Goal: Information Seeking & Learning: Learn about a topic

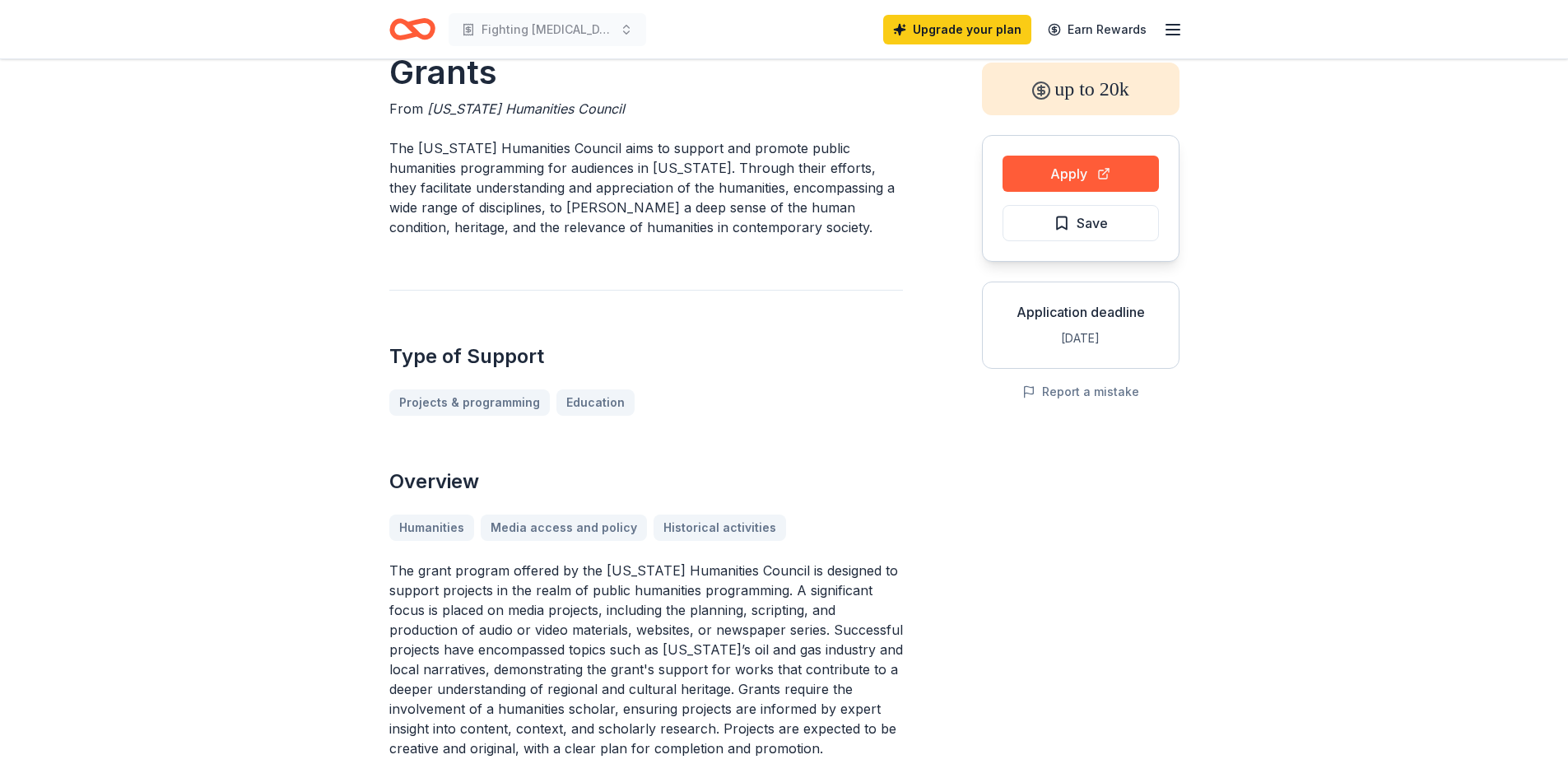
scroll to position [82, 0]
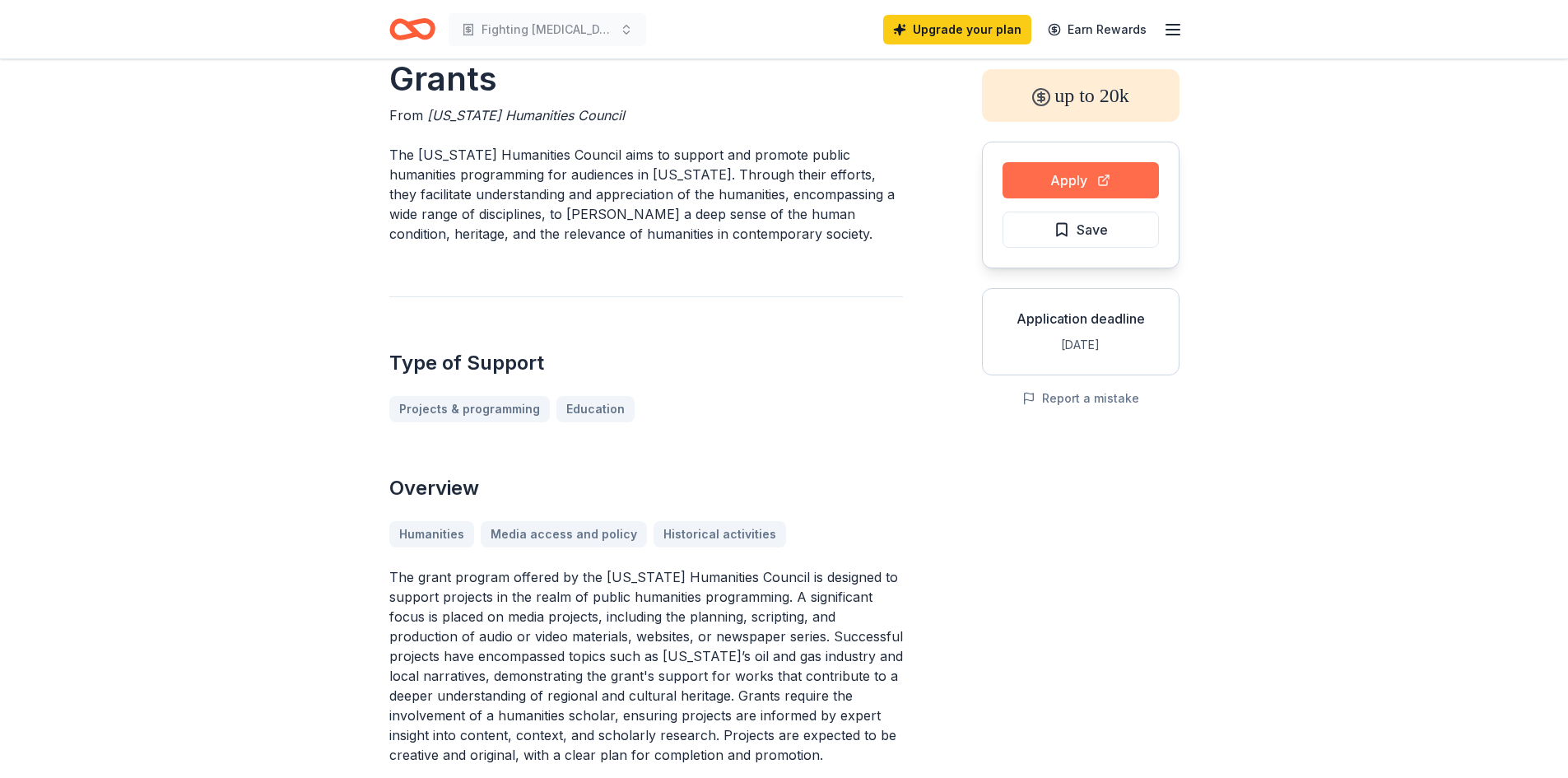
click at [1104, 171] on button "Apply" at bounding box center [1081, 180] width 156 height 36
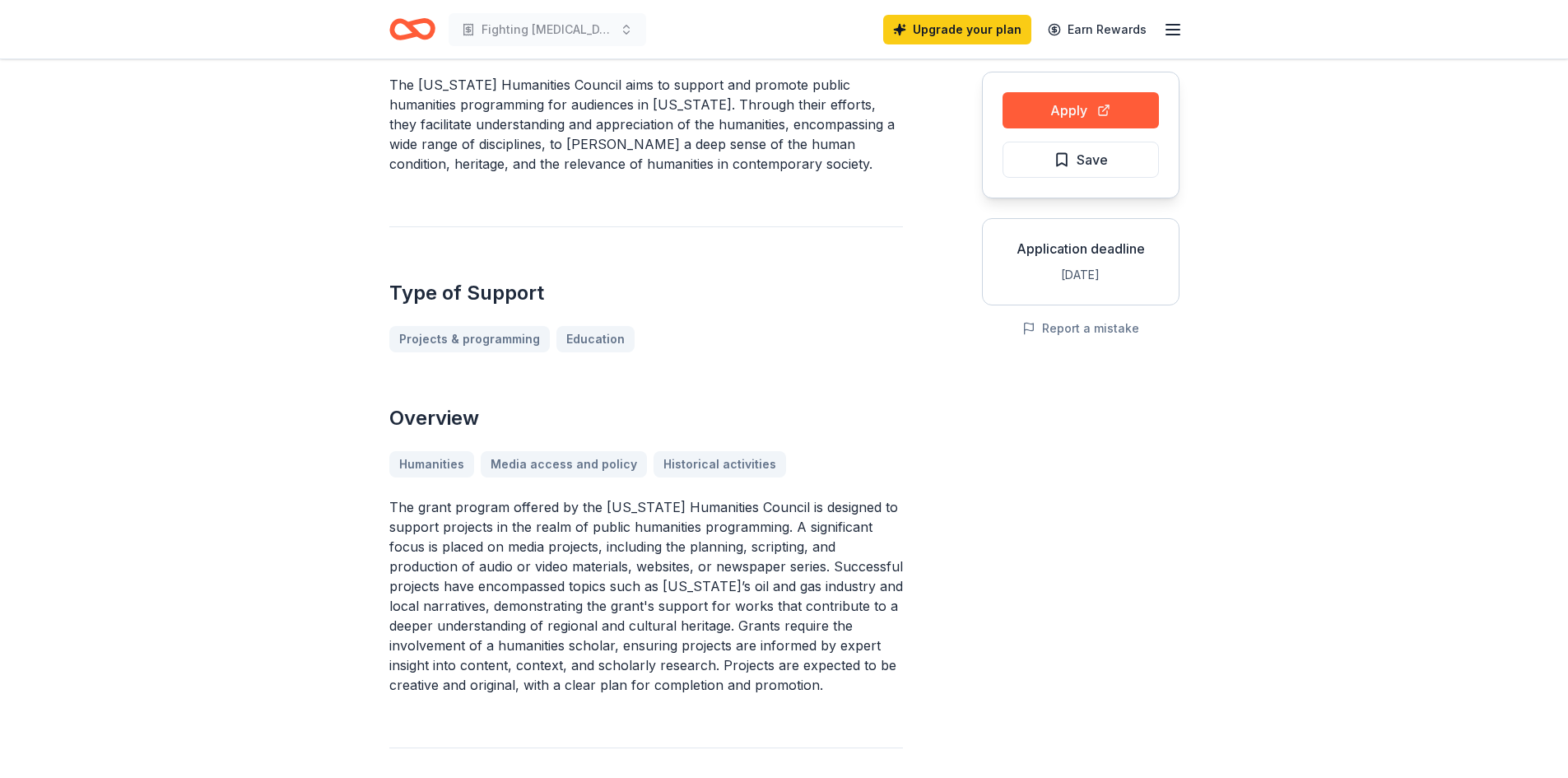
scroll to position [0, 0]
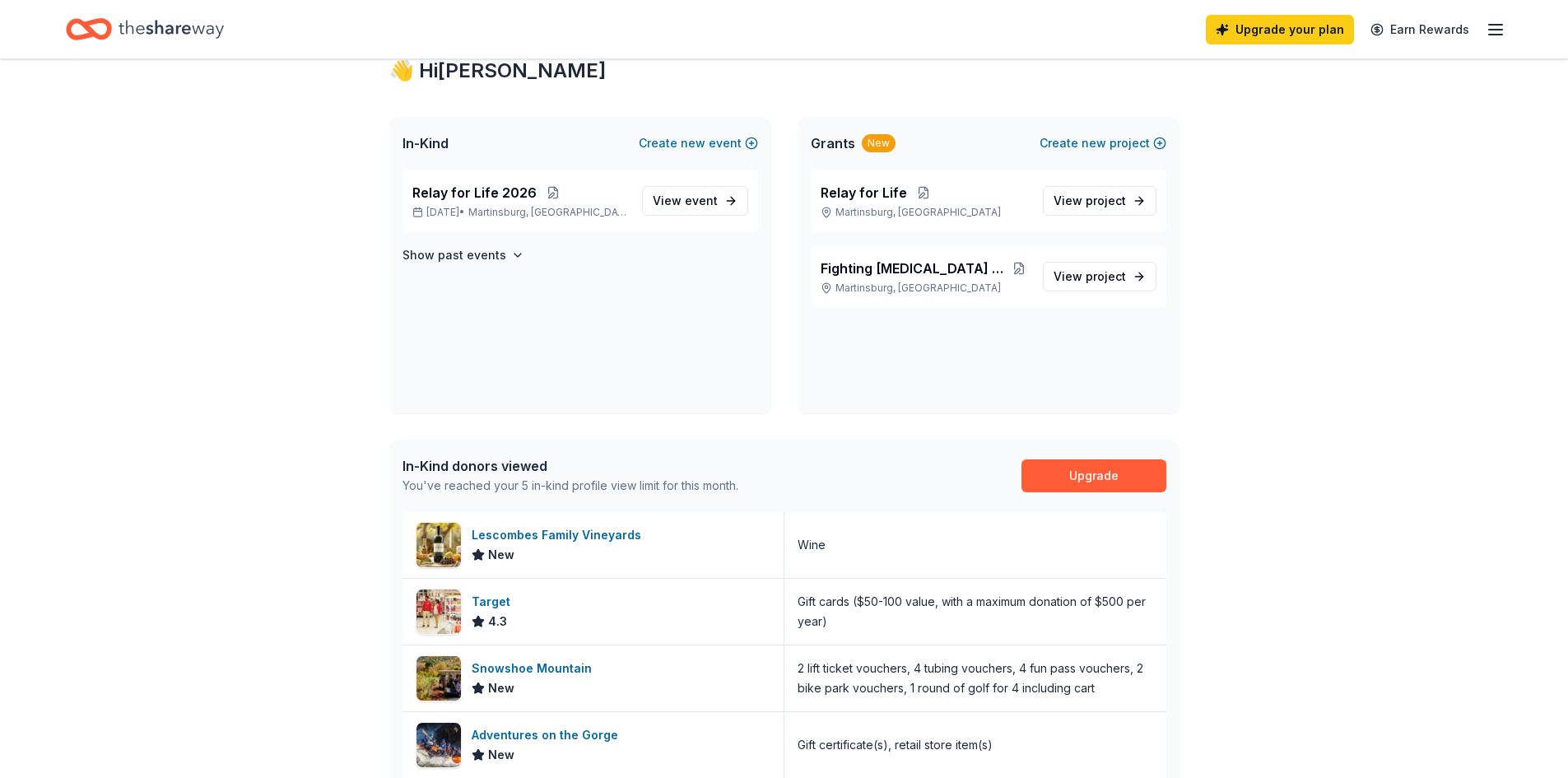
scroll to position [82, 0]
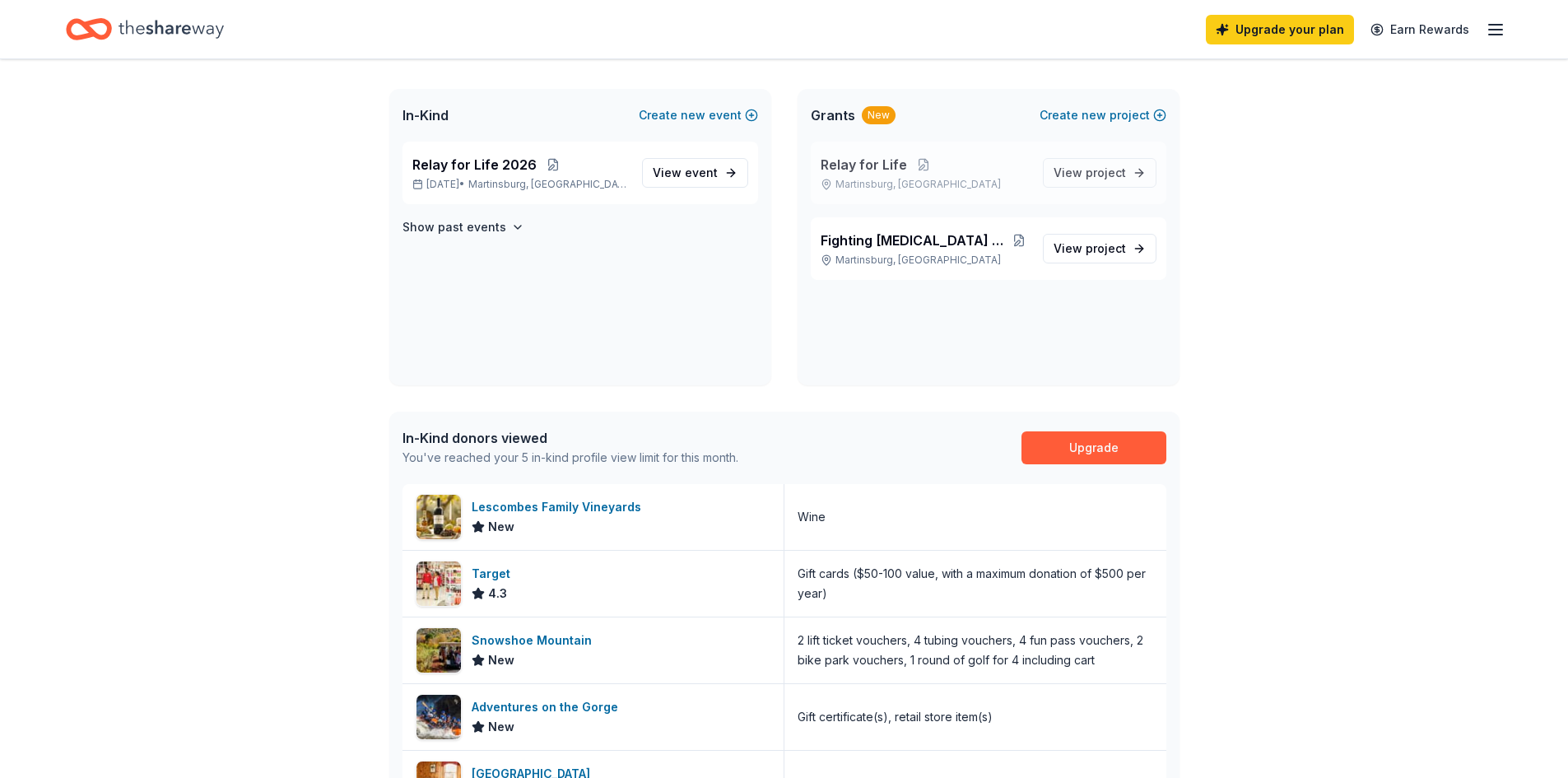
click at [877, 174] on div "Relay for Life Martinsburg, WV" at bounding box center [925, 173] width 209 height 36
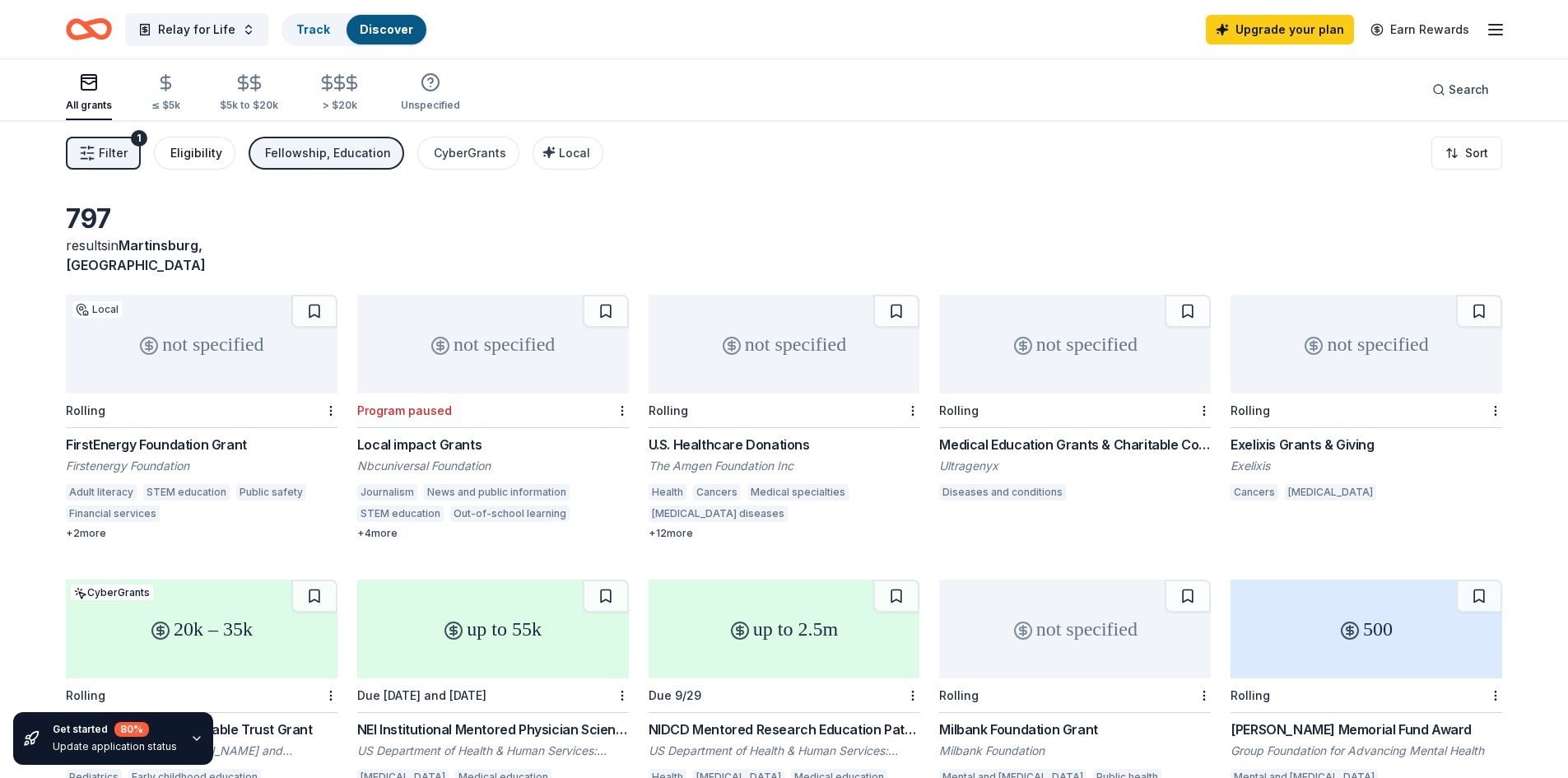
click at [185, 156] on div "Eligibility" at bounding box center [196, 153] width 51 height 20
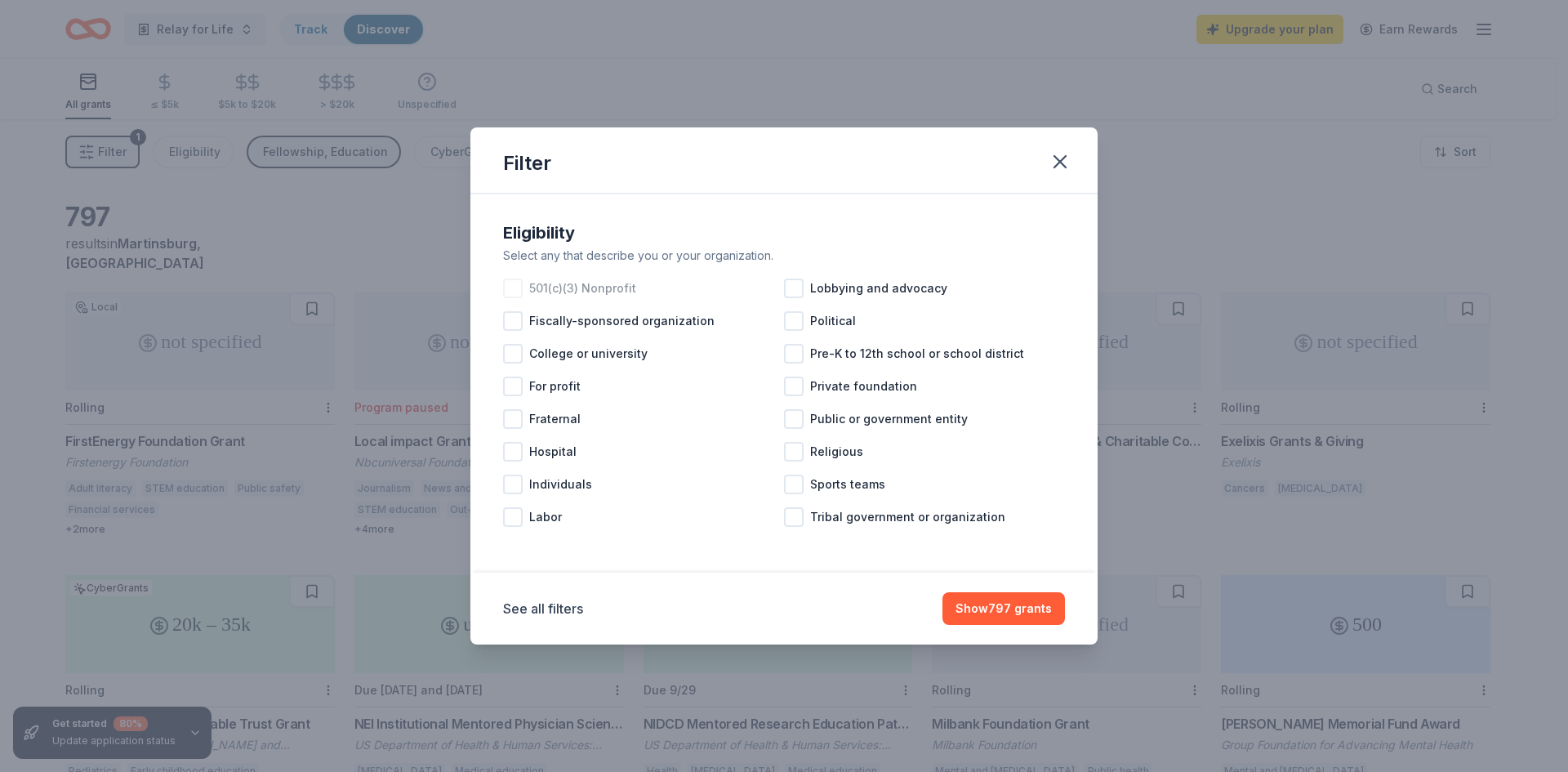
click at [514, 291] on div at bounding box center [513, 288] width 20 height 20
click at [1008, 613] on button "Show 577 grants" at bounding box center [1003, 608] width 122 height 33
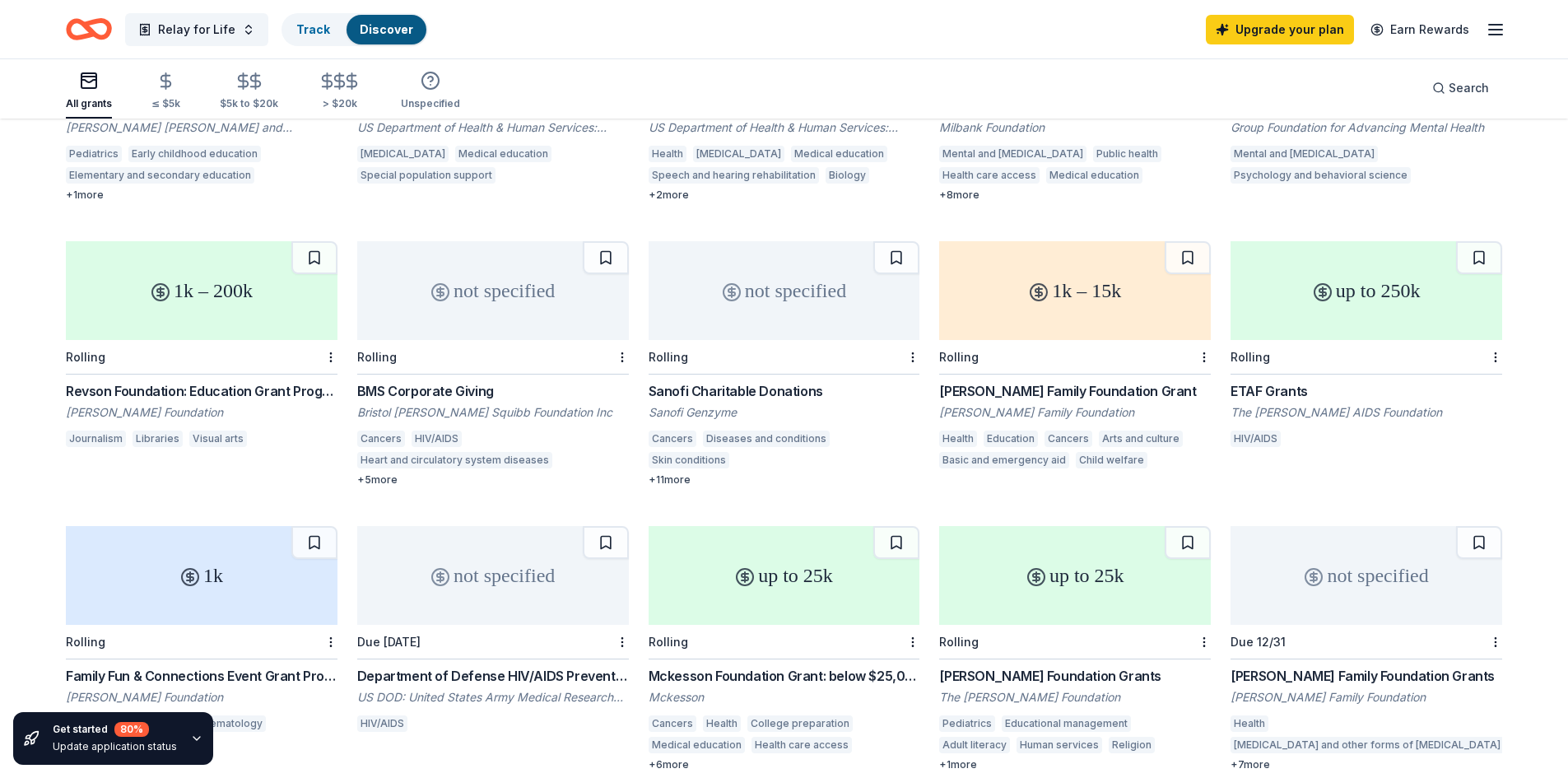
scroll to position [653, 0]
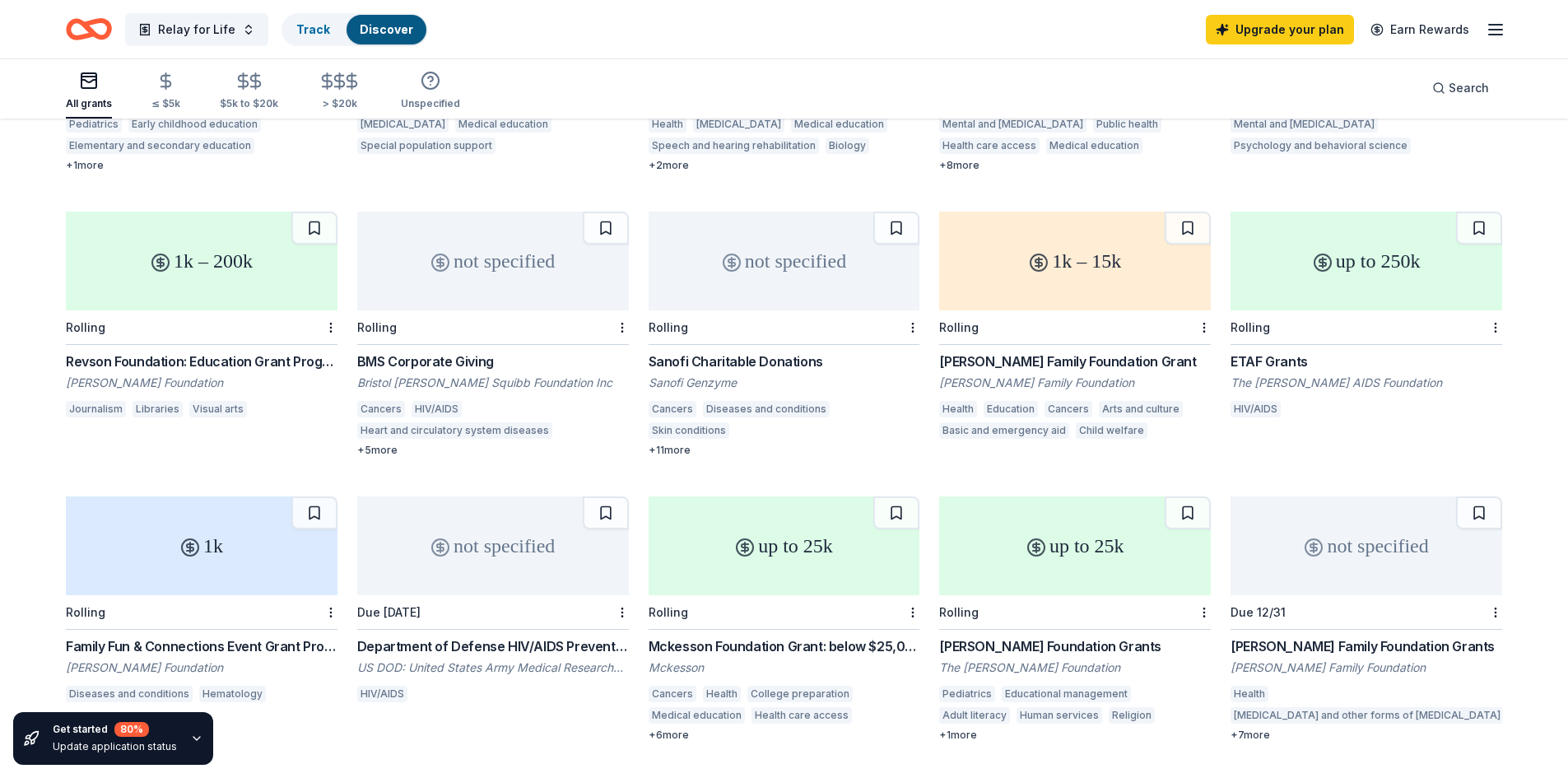
click at [698, 352] on div "Sanofi Charitable Donations" at bounding box center [784, 361] width 272 height 20
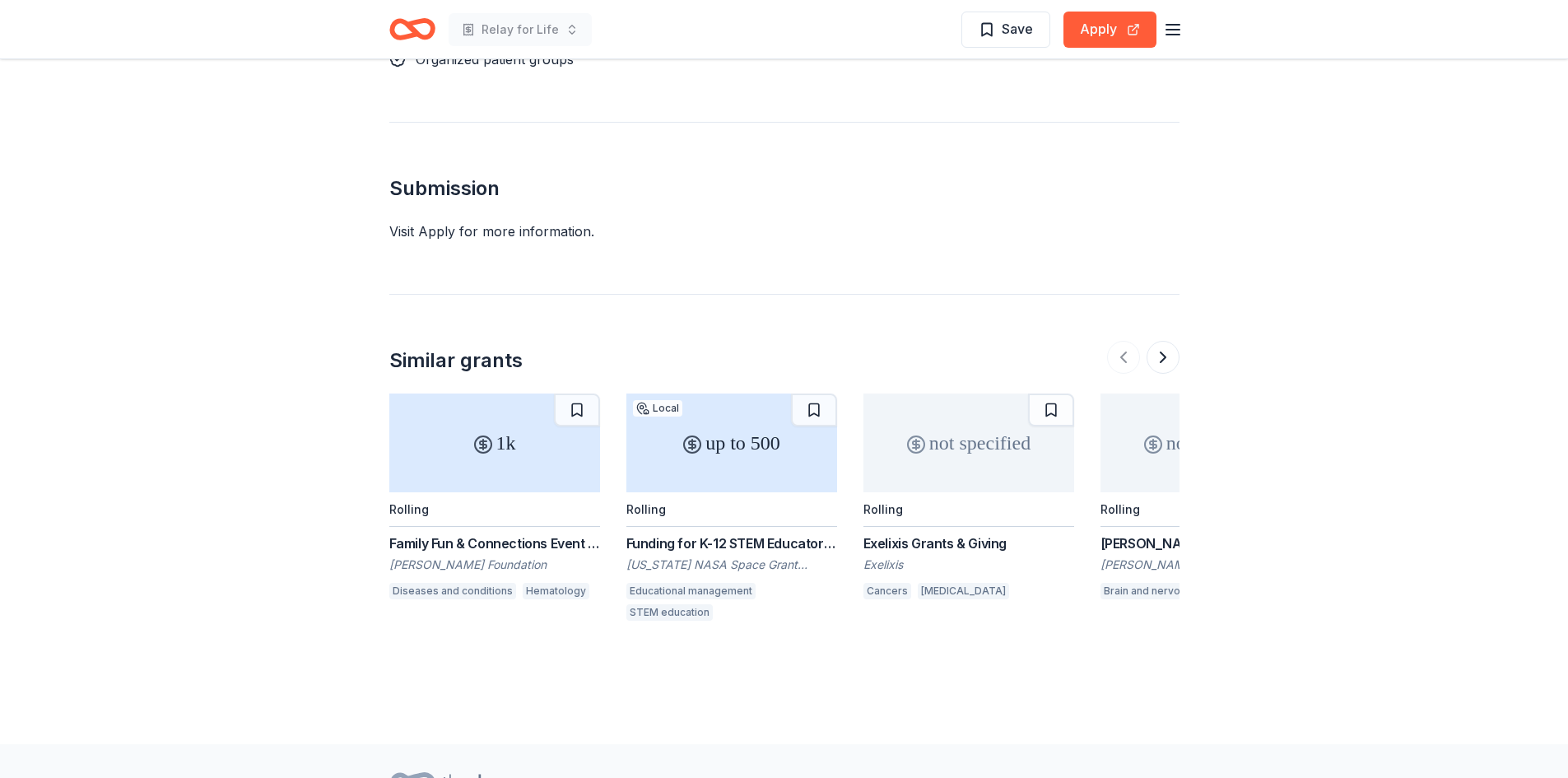
scroll to position [1605, 0]
